Goal: Task Accomplishment & Management: Use online tool/utility

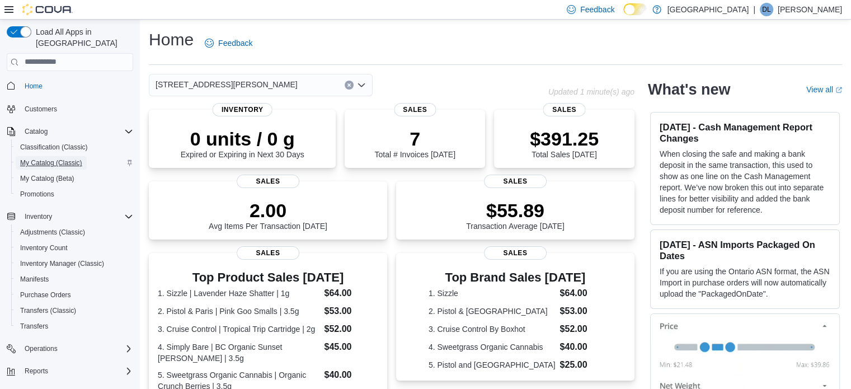
click at [49, 158] on span "My Catalog (Classic)" at bounding box center [51, 162] width 62 height 9
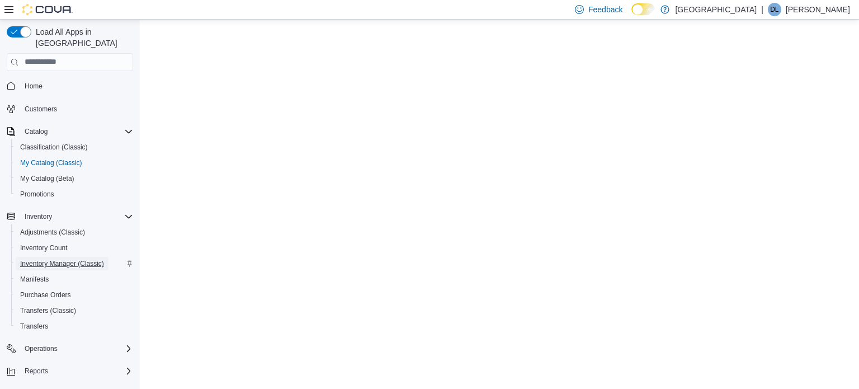
click at [60, 259] on span "Inventory Manager (Classic)" at bounding box center [62, 263] width 84 height 9
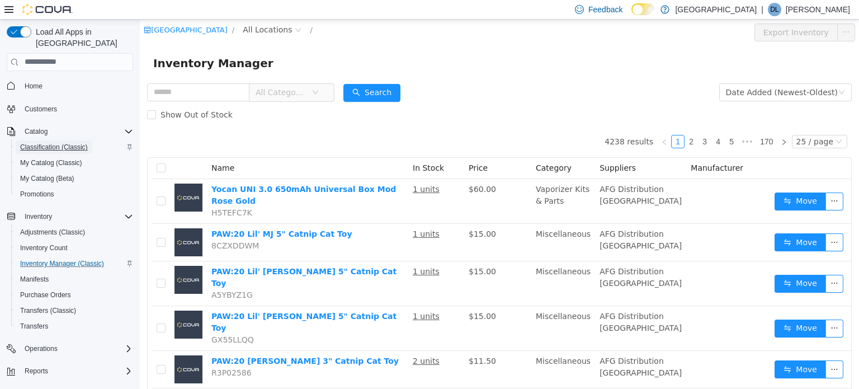
click at [48, 143] on span "Classification (Classic)" at bounding box center [54, 147] width 68 height 9
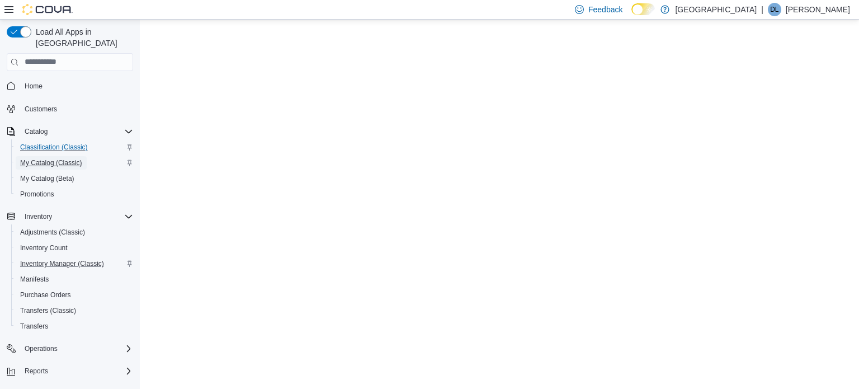
click at [51, 158] on span "My Catalog (Classic)" at bounding box center [51, 162] width 62 height 9
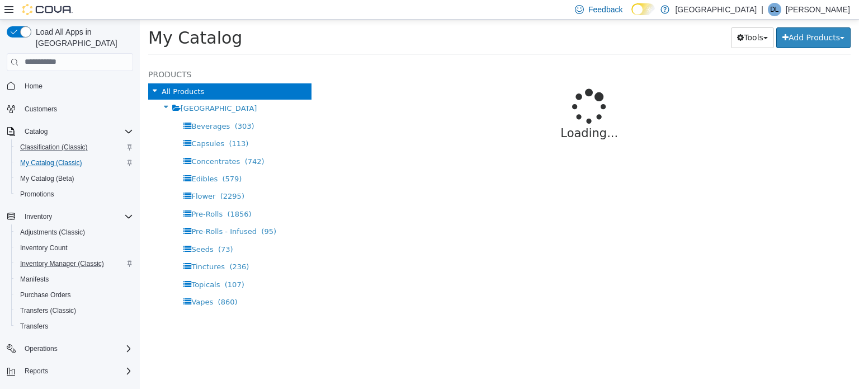
select select "**********"
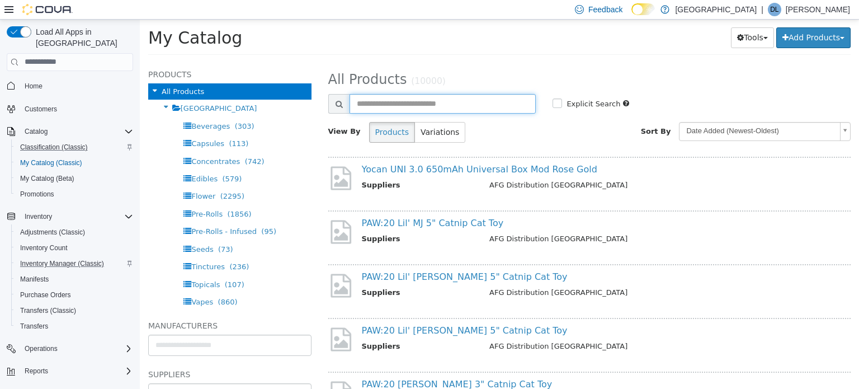
click at [391, 108] on input "text" at bounding box center [443, 103] width 187 height 20
type input "**********"
select select "**********"
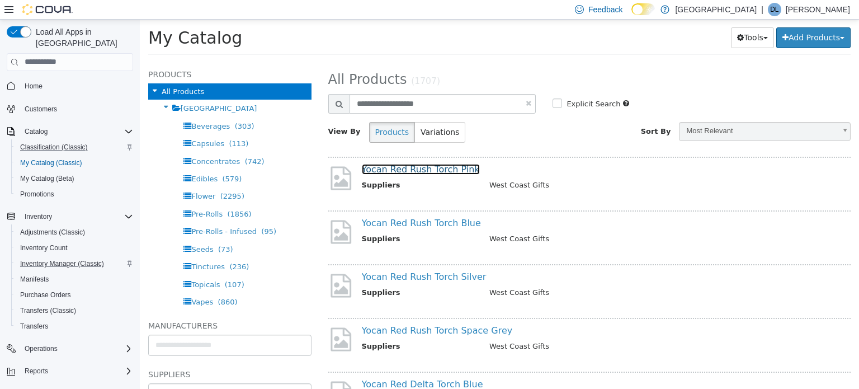
click at [427, 168] on link "Yocan Red Rush Torch Pink" at bounding box center [421, 168] width 118 height 11
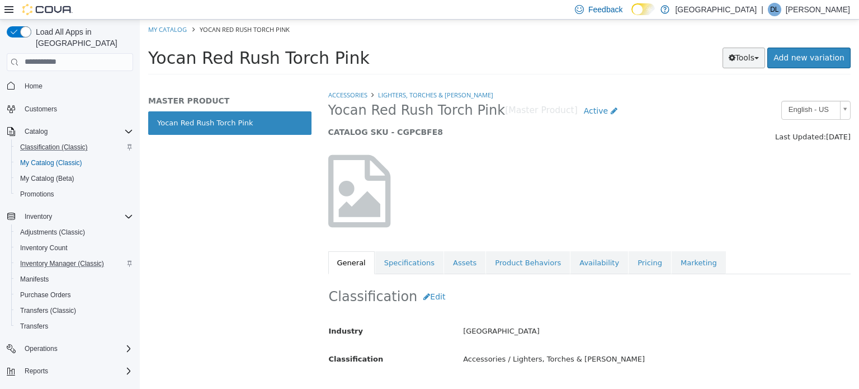
click at [749, 62] on button "Tools" at bounding box center [744, 57] width 43 height 21
click at [724, 95] on link "Print Labels" at bounding box center [720, 94] width 88 height 15
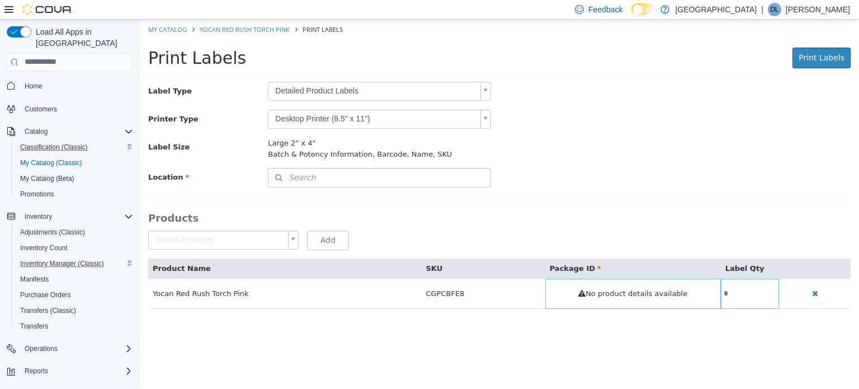
click at [318, 88] on body "Saving Bulk Changes... × My Catalog Yocan Red Rush Torch Pink Print Labels Prin…" at bounding box center [499, 169] width 719 height 301
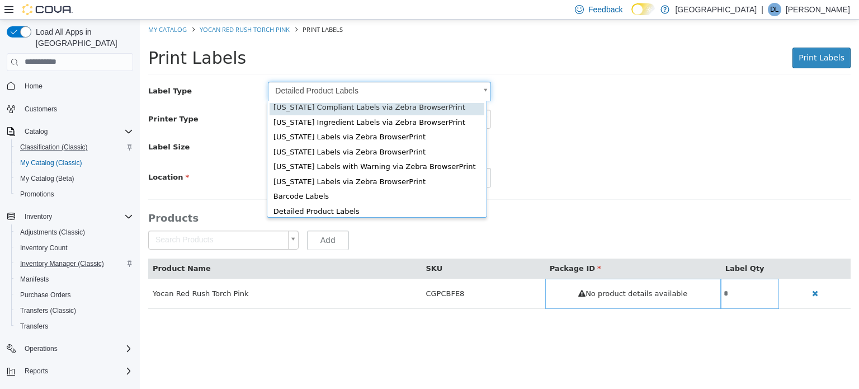
scroll to position [15, 0]
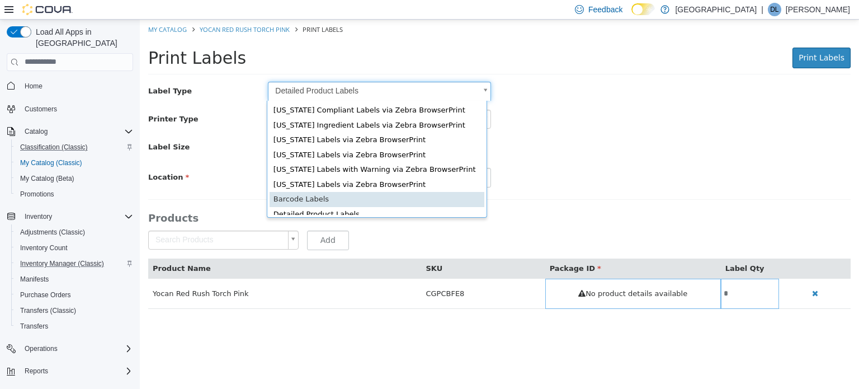
type input "*"
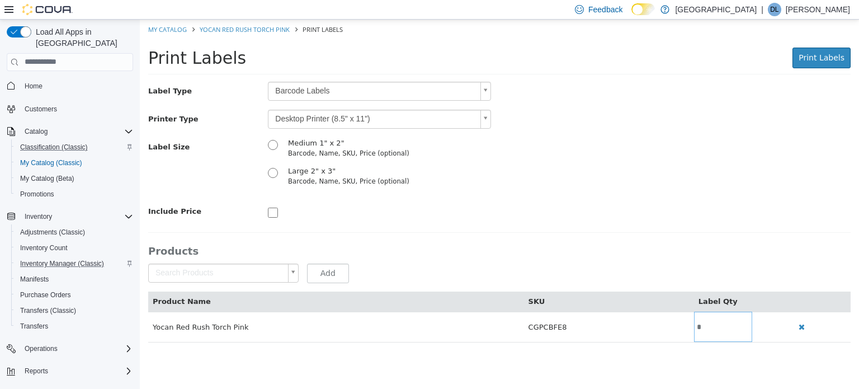
click at [318, 114] on body "Saving Bulk Changes... × My Catalog Yocan Red Rush Torch Pink Print Labels Prin…" at bounding box center [499, 186] width 719 height 335
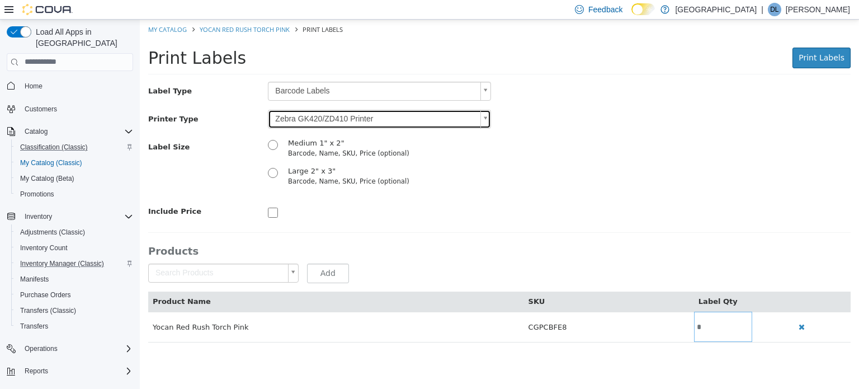
type input "*"
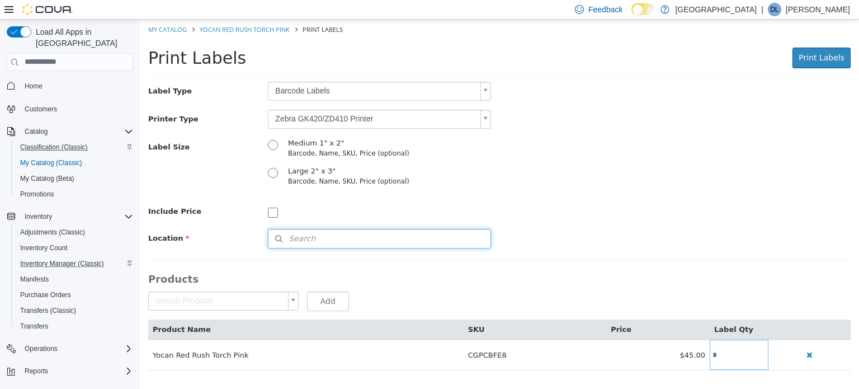
click at [307, 238] on span "Search" at bounding box center [292, 238] width 47 height 12
click at [462, 255] on span "or browse" at bounding box center [461, 258] width 58 height 20
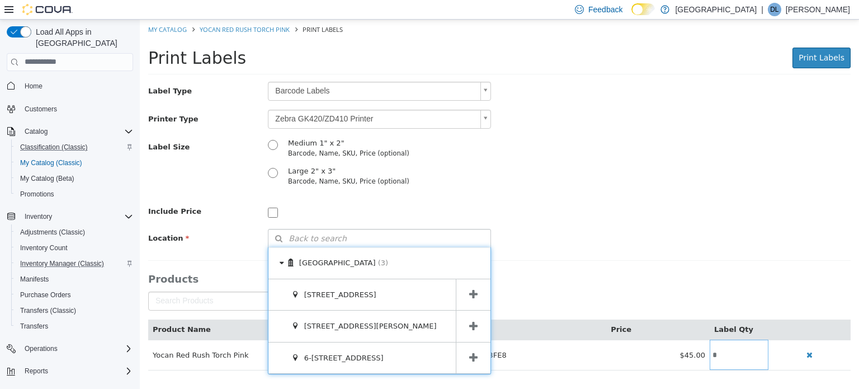
click at [475, 325] on icon at bounding box center [473, 326] width 8 height 11
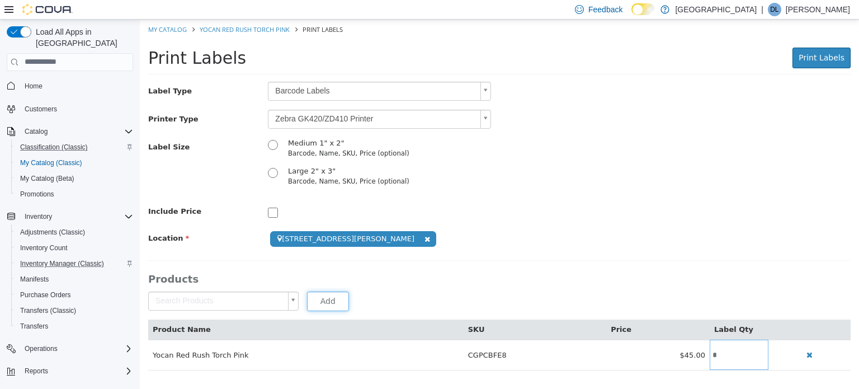
click at [335, 302] on button "Add" at bounding box center [328, 301] width 42 height 20
click at [829, 63] on button "Print Labels" at bounding box center [822, 57] width 58 height 21
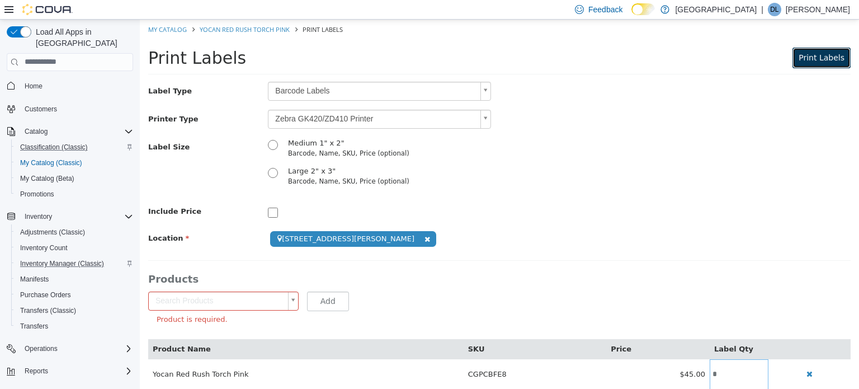
click at [813, 55] on span "Print Labels" at bounding box center [822, 57] width 46 height 9
click at [812, 58] on span "Print Labels" at bounding box center [822, 57] width 46 height 9
